Goal: Book appointment/travel/reservation

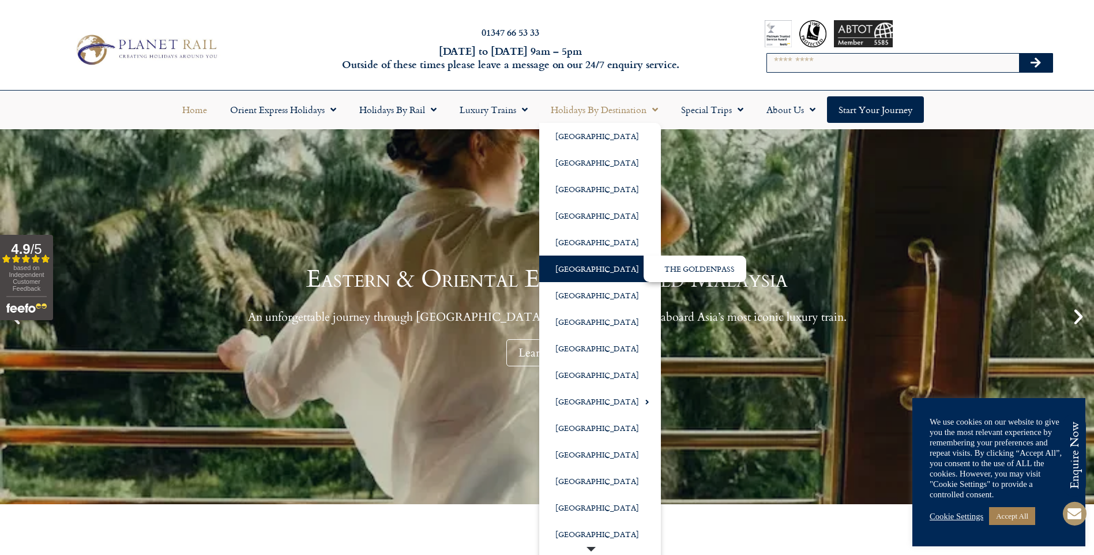
click at [639, 270] on span "Menu" at bounding box center [644, 268] width 10 height 19
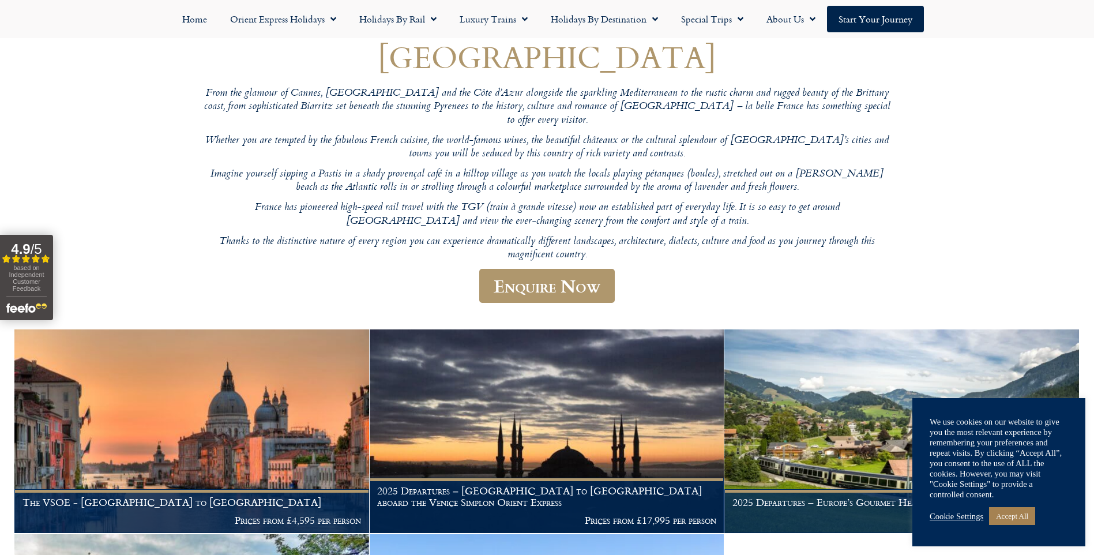
scroll to position [173, 0]
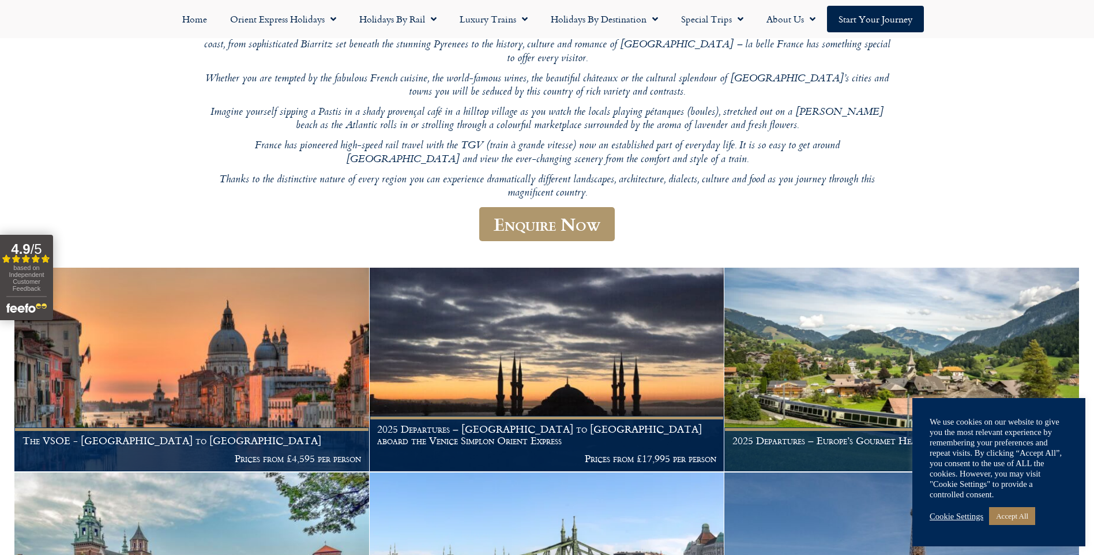
click at [1010, 506] on div "Cookie Settings Accept All" at bounding box center [999, 516] width 138 height 24
click at [1021, 516] on link "Accept All" at bounding box center [1012, 516] width 46 height 18
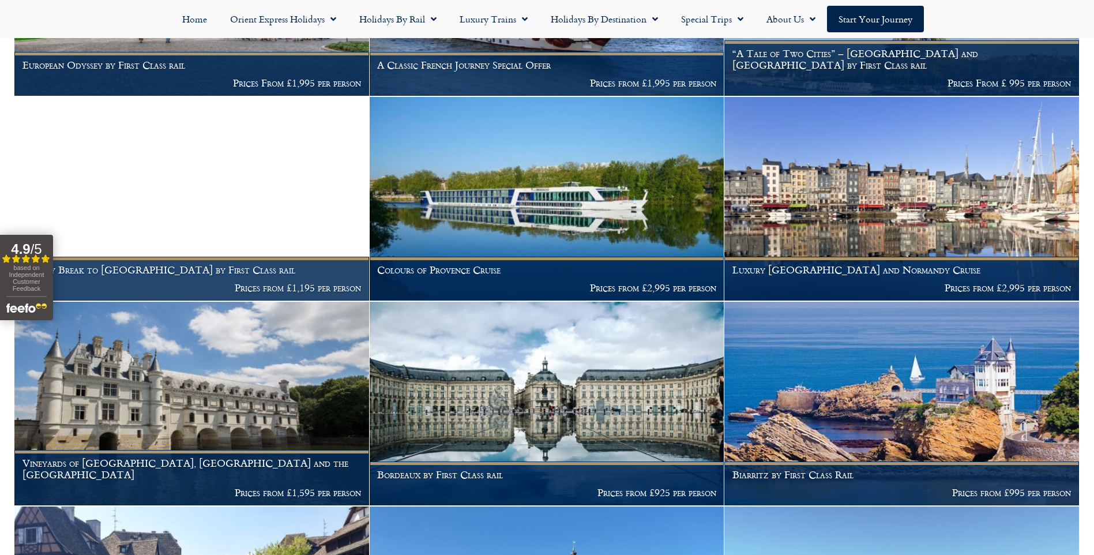
scroll to position [750, 0]
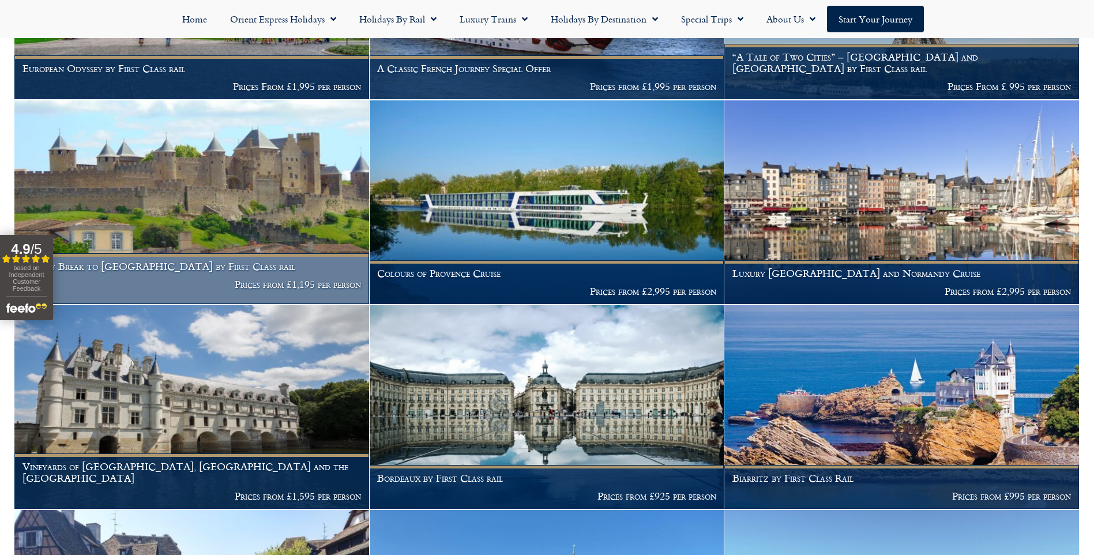
click at [262, 199] on img at bounding box center [191, 202] width 355 height 204
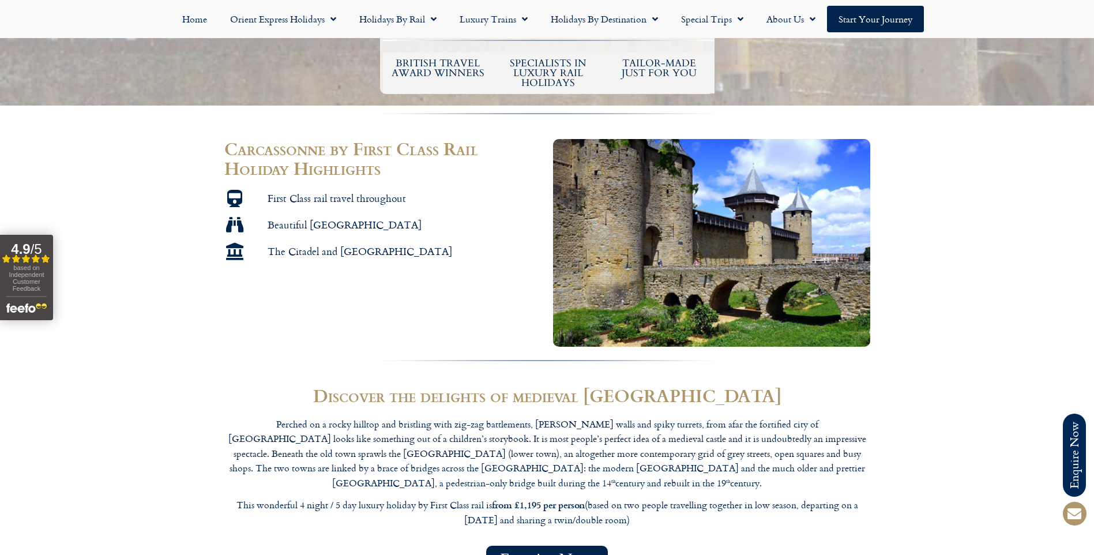
scroll to position [461, 0]
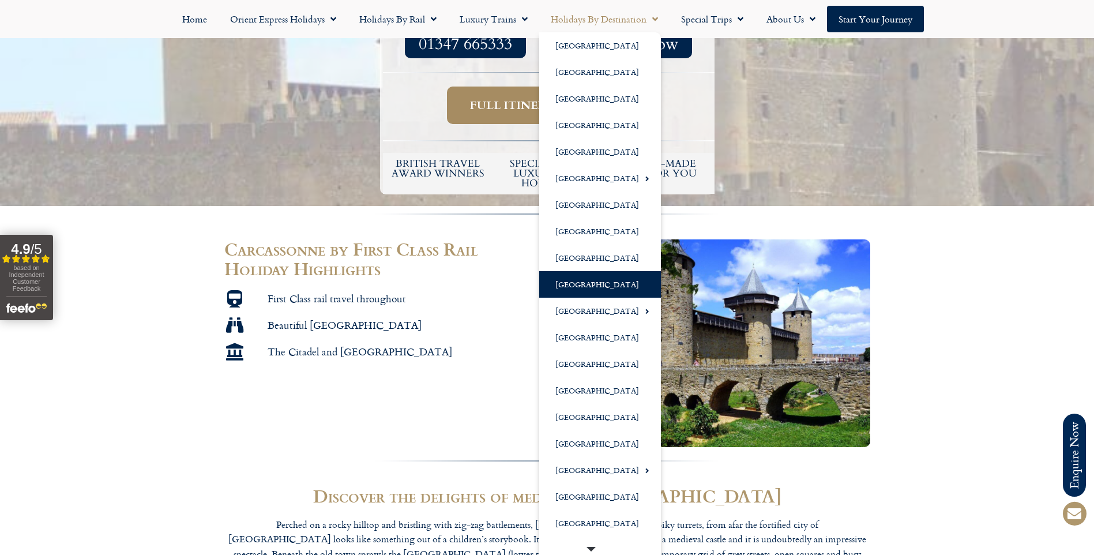
click at [561, 280] on link "[GEOGRAPHIC_DATA]" at bounding box center [600, 284] width 122 height 27
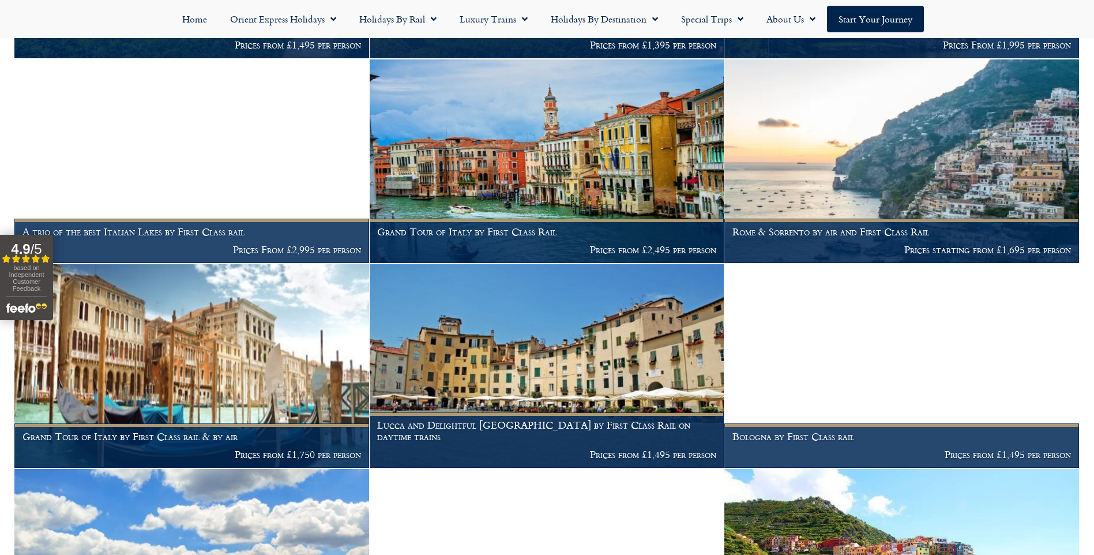
scroll to position [1153, 0]
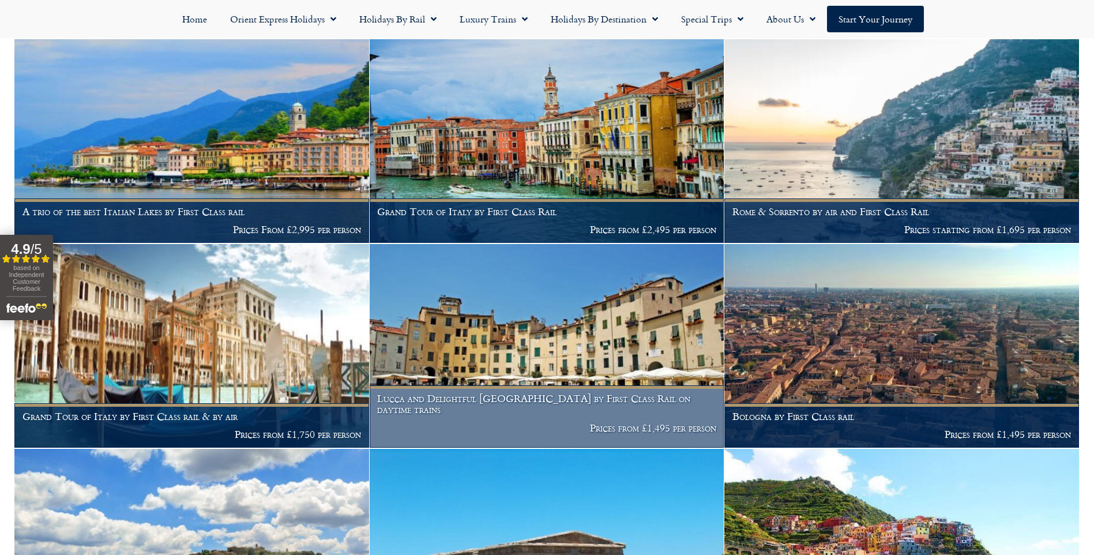
click at [563, 318] on img at bounding box center [547, 346] width 355 height 204
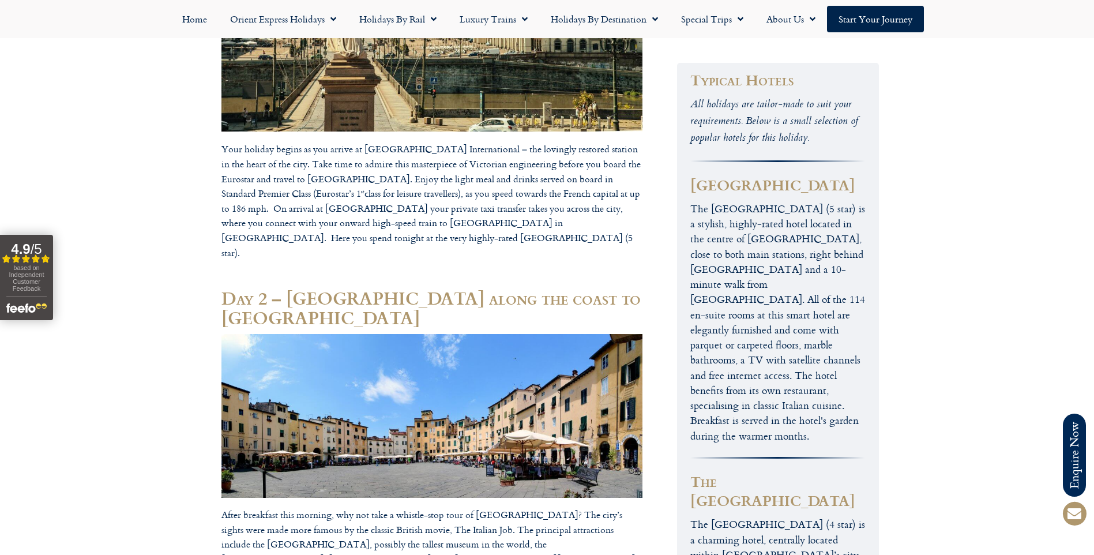
scroll to position [865, 0]
